Goal: Task Accomplishment & Management: Complete application form

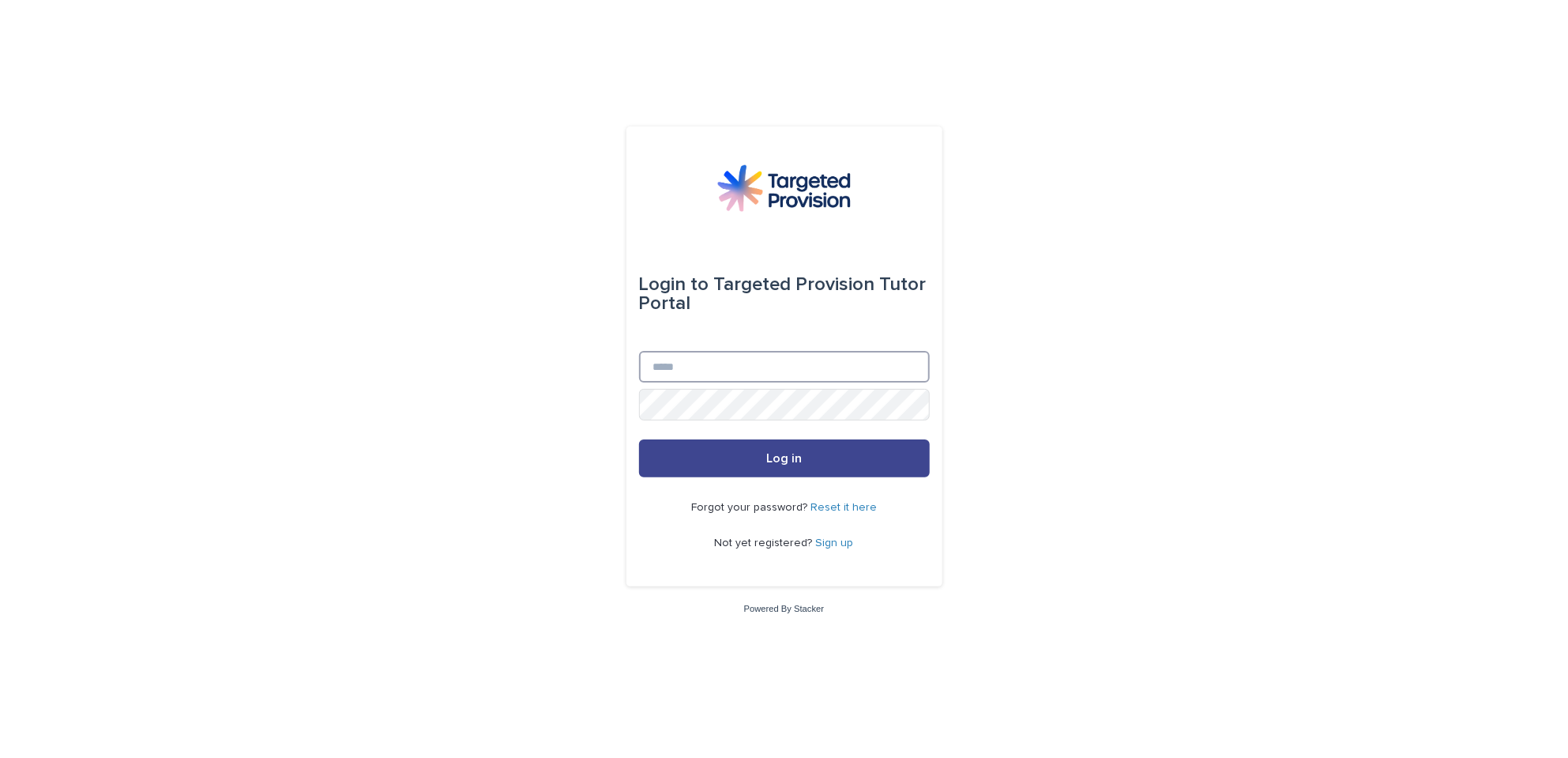
type input "**********"
click at [733, 454] on button "Log in" at bounding box center [784, 458] width 291 height 38
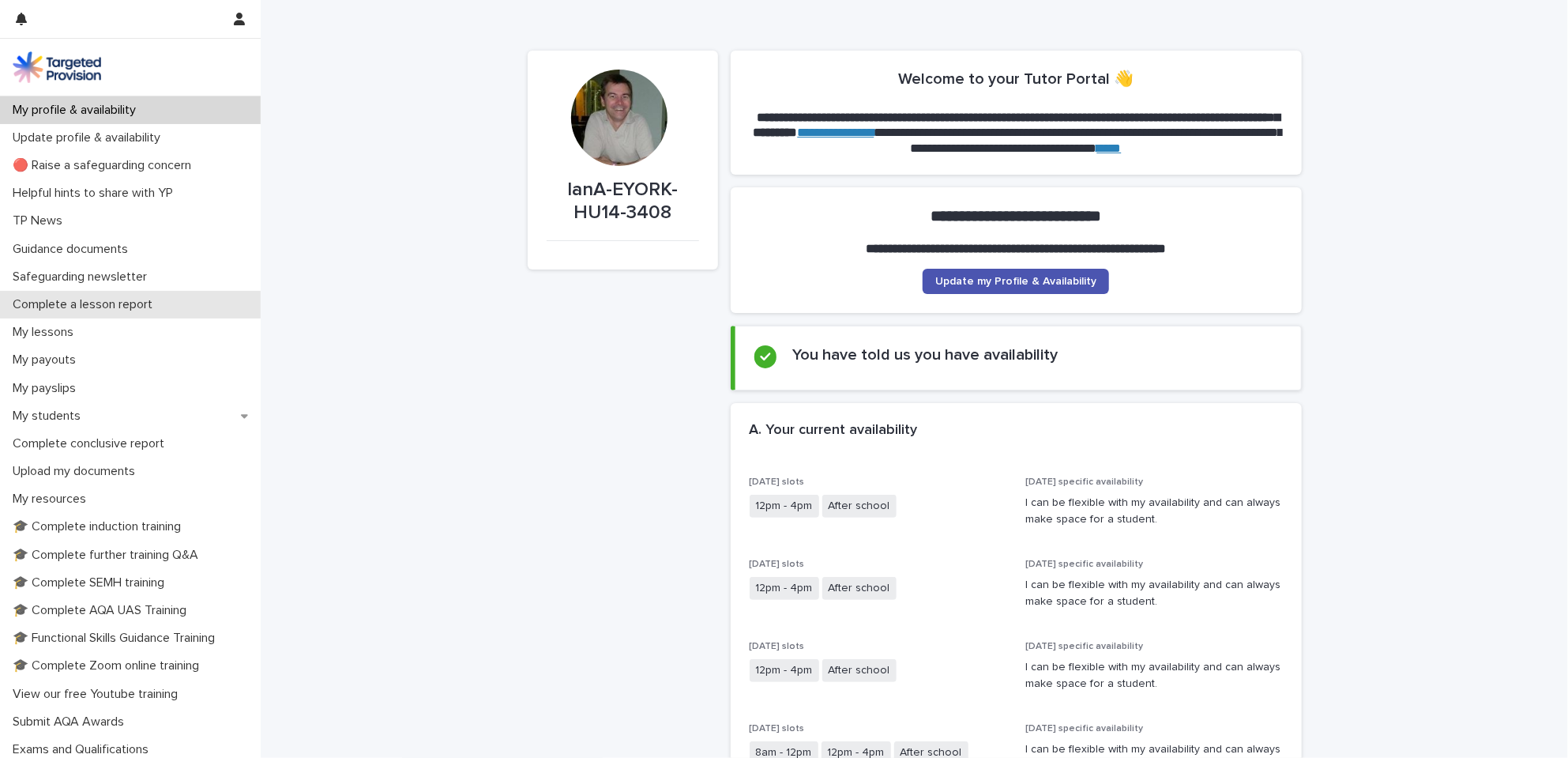
click at [84, 302] on p "Complete a lesson report" at bounding box center [85, 305] width 159 height 15
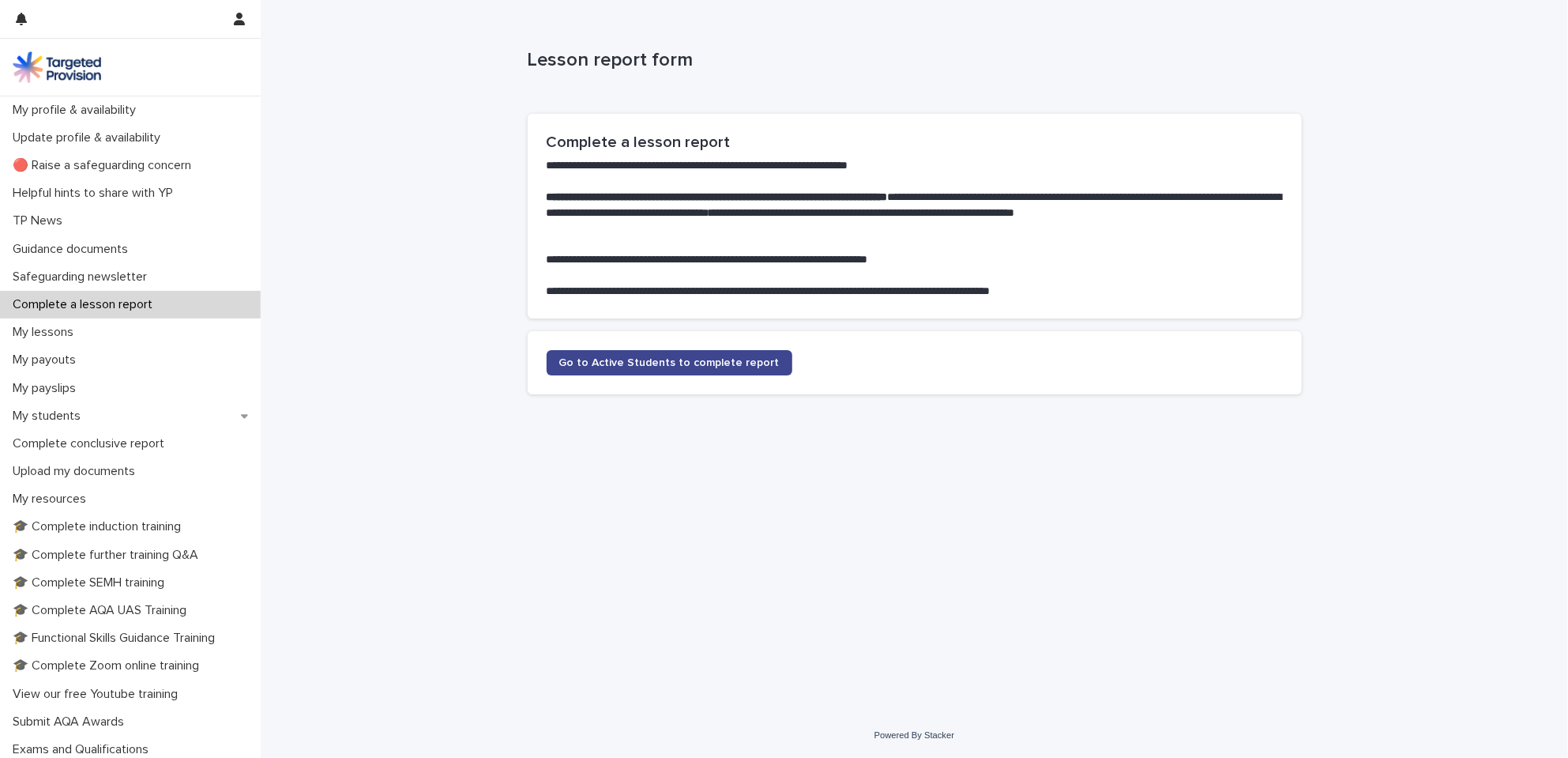
click at [623, 359] on span "Go to Active Students to complete report" at bounding box center [669, 362] width 220 height 11
